Goal: Information Seeking & Learning: Learn about a topic

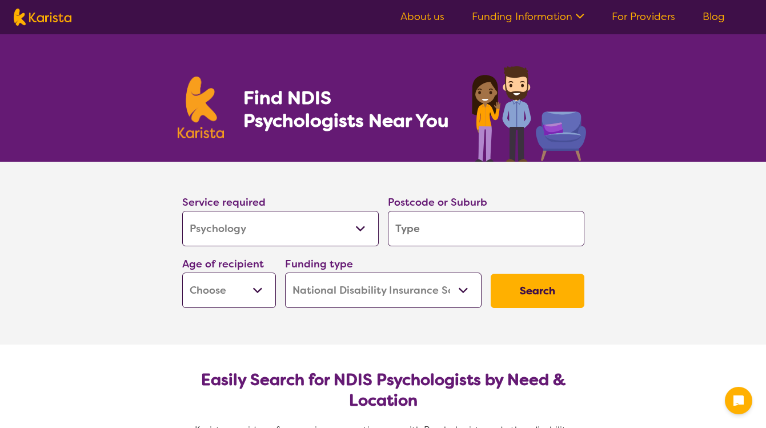
select select "Psychology"
select select "NDIS"
select select "Psychology"
select select "NDIS"
click at [458, 233] on input "search" at bounding box center [486, 228] width 197 height 35
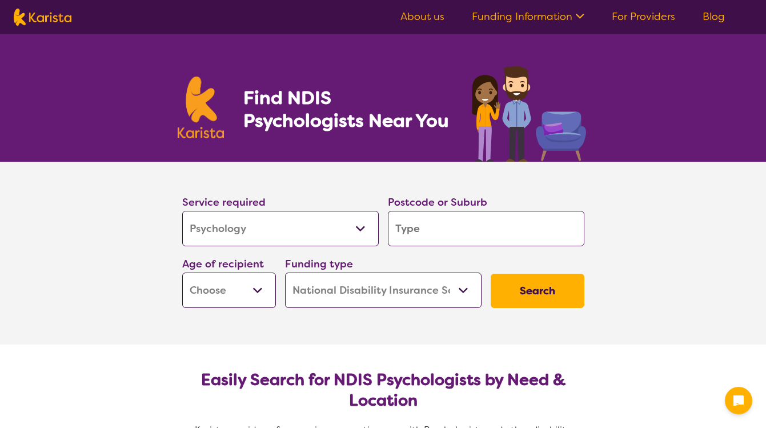
type input "2077"
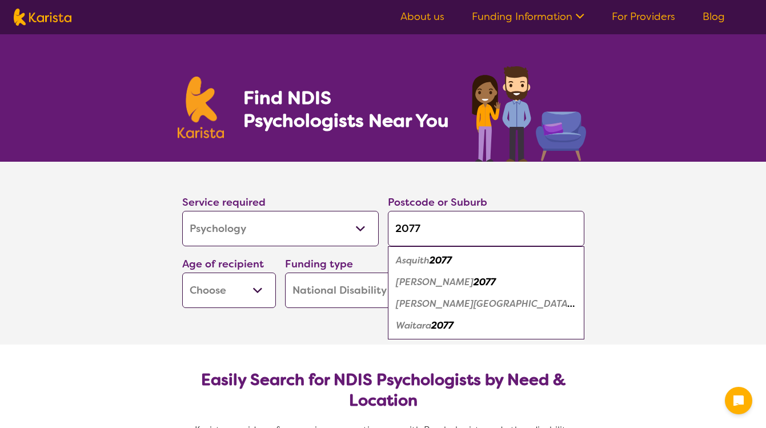
click at [421, 259] on em "Asquith" at bounding box center [413, 260] width 34 height 12
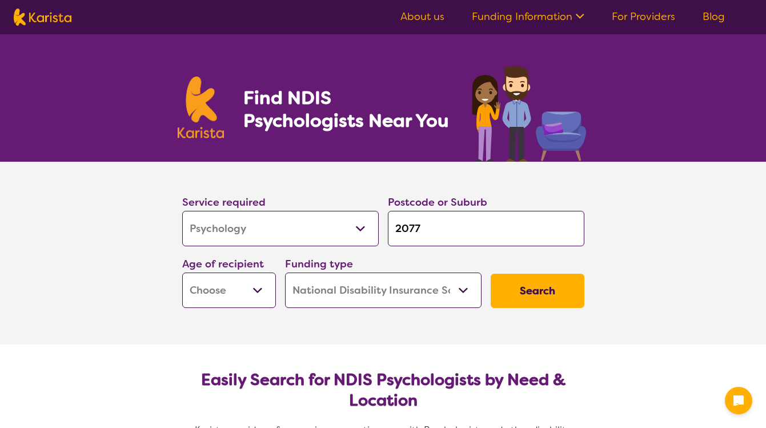
click at [438, 229] on input "2077" at bounding box center [486, 228] width 197 height 35
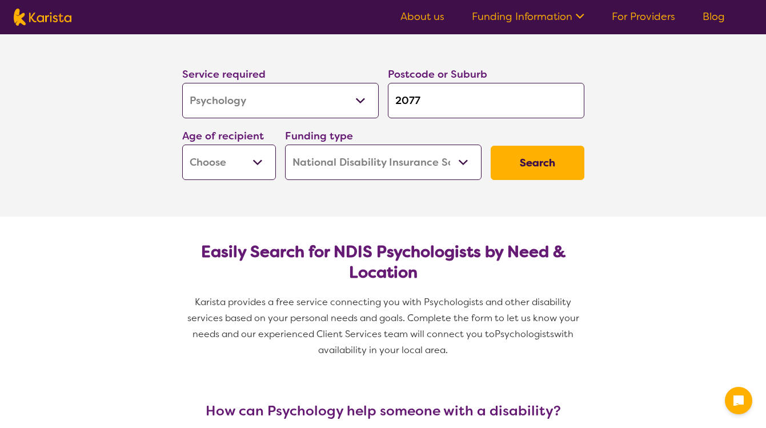
scroll to position [139, 0]
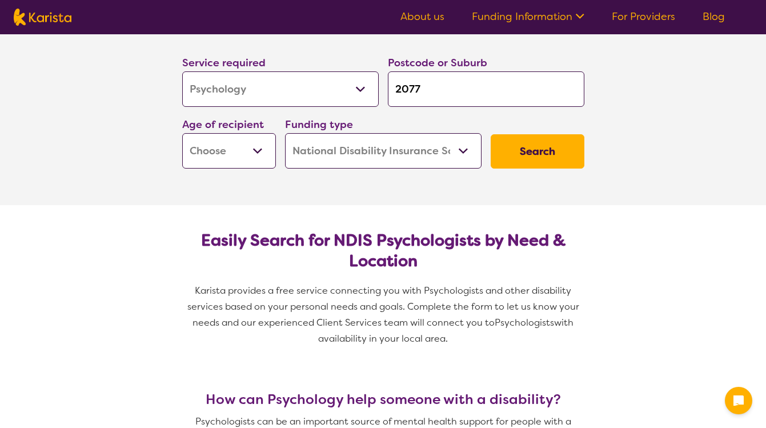
click at [258, 152] on select "Early Childhood - 0 to 9 Child - 10 to 11 Adolescent - 12 to 17 Adult - 18 to 6…" at bounding box center [229, 150] width 94 height 35
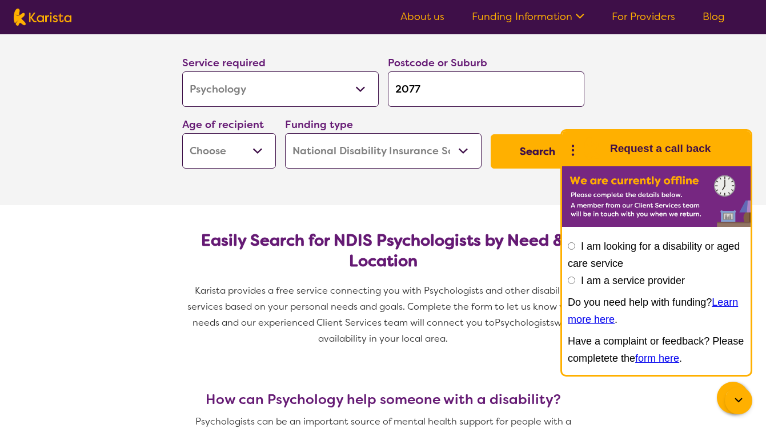
select select "CH"
click at [182, 133] on select "Early Childhood - 0 to 9 Child - 10 to 11 Adolescent - 12 to 17 Adult - 18 to 6…" at bounding box center [229, 150] width 94 height 35
select select "CH"
click at [678, 89] on section "Service required Allied Health Assistant Assessment ([MEDICAL_DATA] or [MEDICAL…" at bounding box center [383, 113] width 766 height 183
click at [543, 150] on button "Search" at bounding box center [538, 151] width 94 height 34
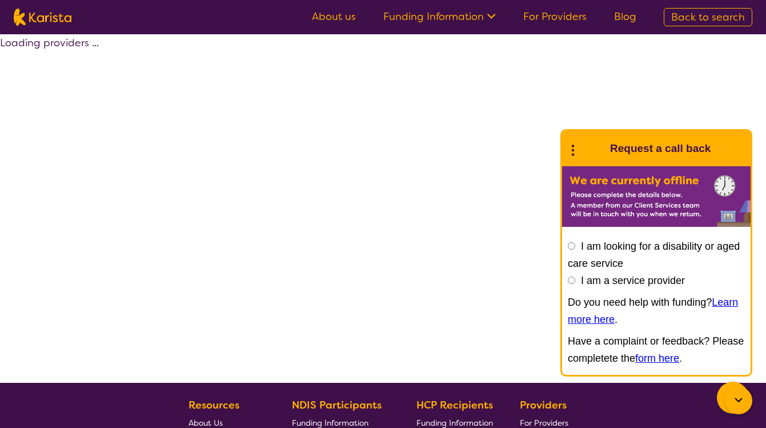
select select "by_score"
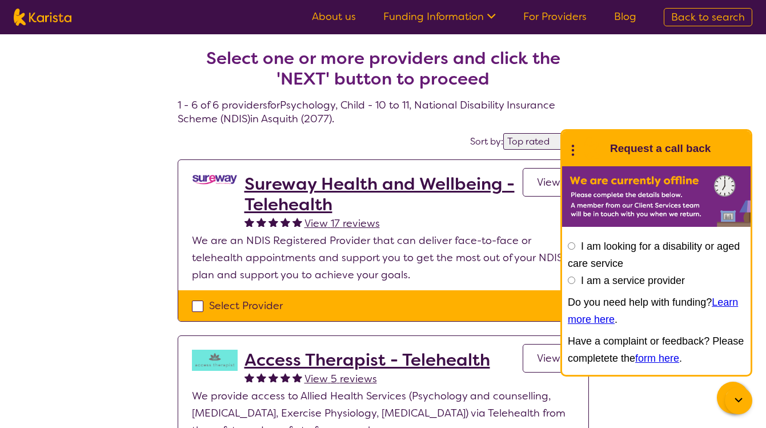
select select "Psychology"
select select "CH"
select select "NDIS"
select select "Psychology"
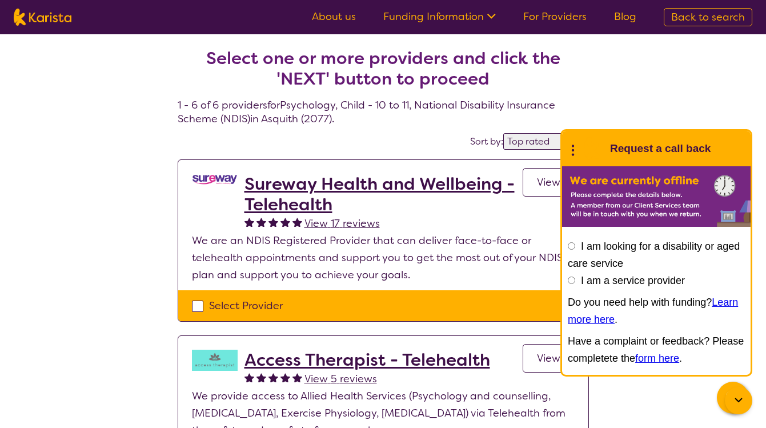
select select "CH"
select select "NDIS"
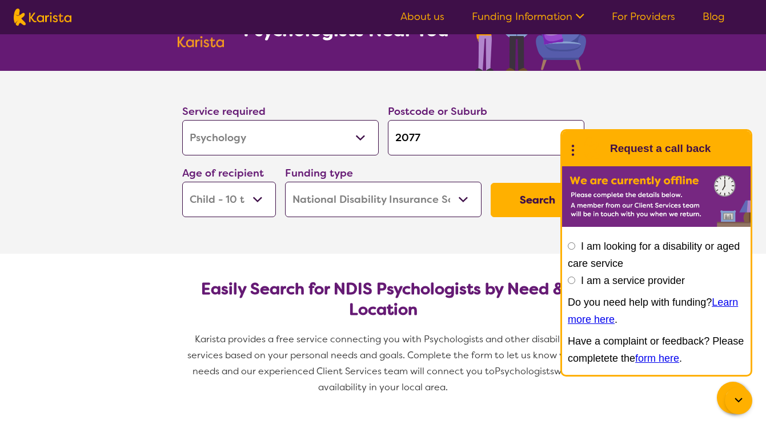
scroll to position [124, 0]
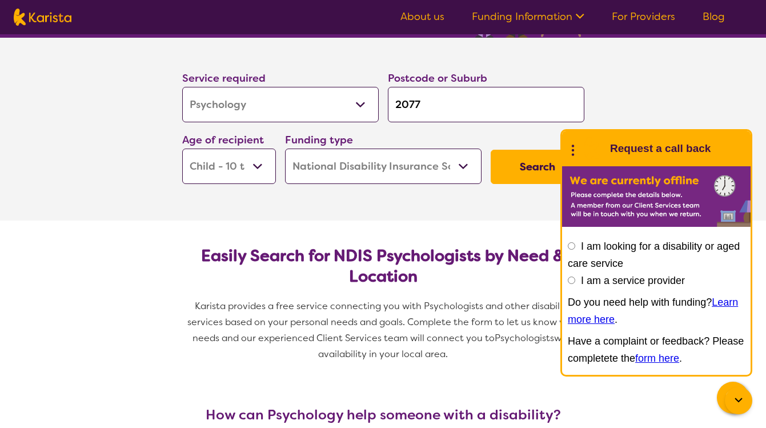
click at [429, 166] on select "Home Care Package (HCP) National Disability Insurance Scheme (NDIS) I don't know" at bounding box center [383, 166] width 197 height 35
select select "i-don-t-know"
click at [285, 149] on select "Home Care Package (HCP) National Disability Insurance Scheme (NDIS) I don't know" at bounding box center [383, 166] width 197 height 35
select select "i-don-t-know"
click at [528, 164] on button "Search" at bounding box center [538, 167] width 94 height 34
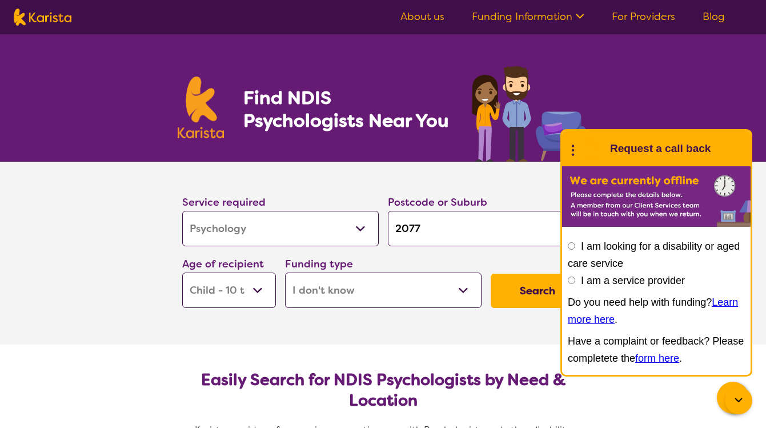
select select "Psychology"
select select "CH"
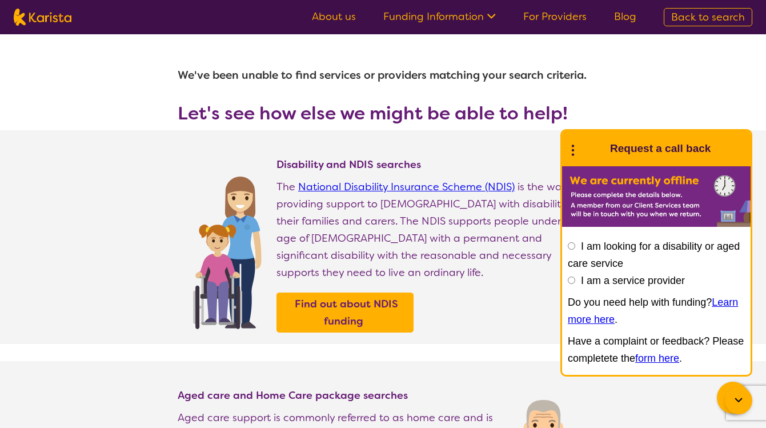
select select "Psychology"
select select "CH"
select select "NDIS"
select select "Psychology"
select select "CH"
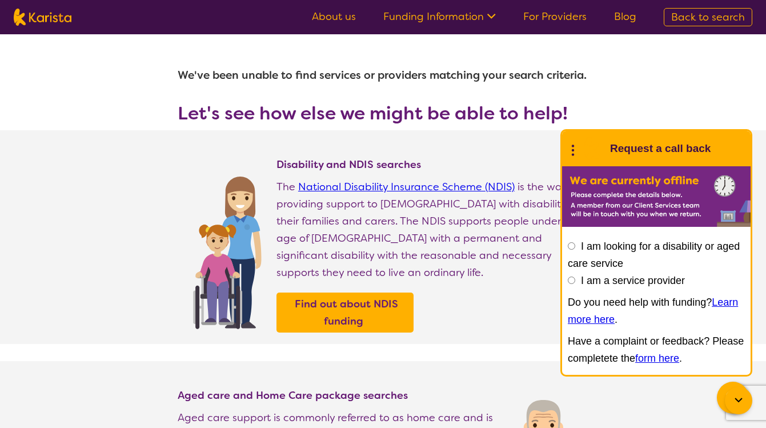
select select "NDIS"
